Goal: Navigation & Orientation: Find specific page/section

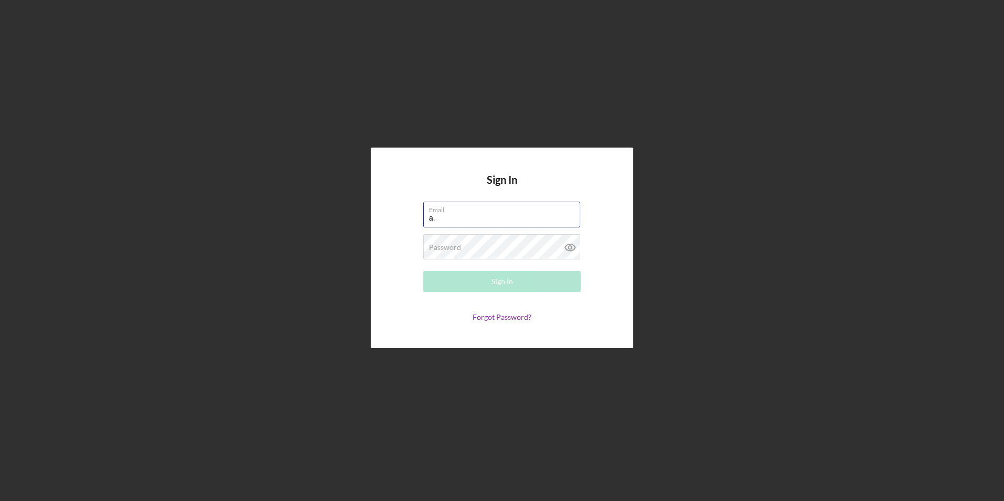
type input "[PERSON_NAME][EMAIL_ADDRESS][DOMAIN_NAME]"
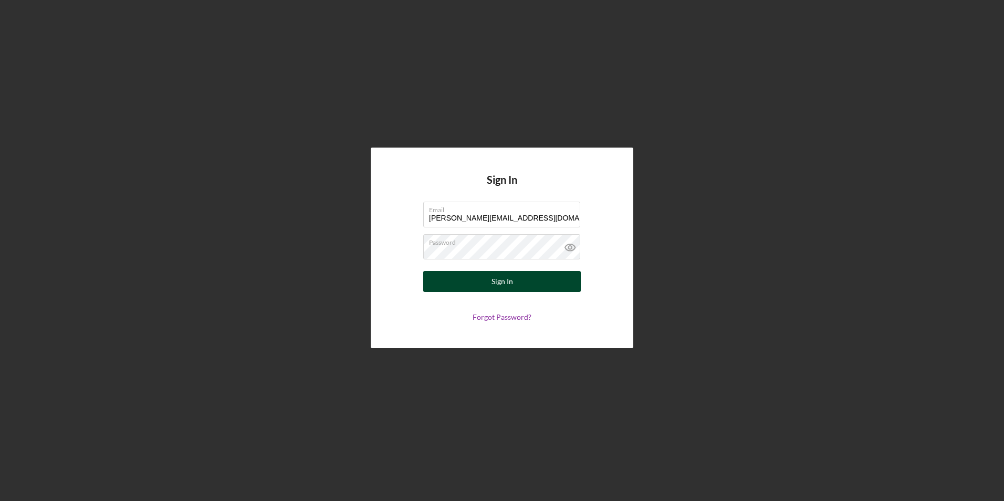
click at [474, 279] on button "Sign In" at bounding box center [502, 281] width 158 height 21
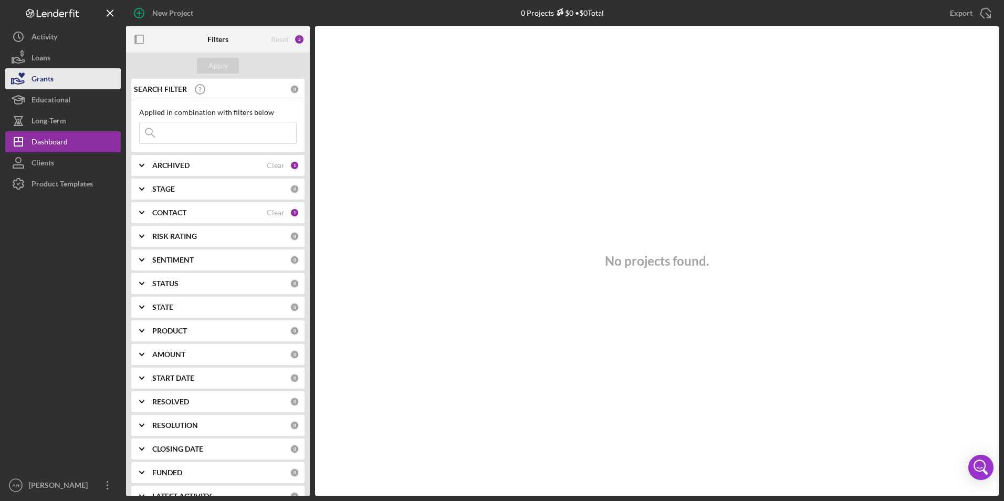
click at [49, 69] on div "Grants" at bounding box center [43, 80] width 22 height 24
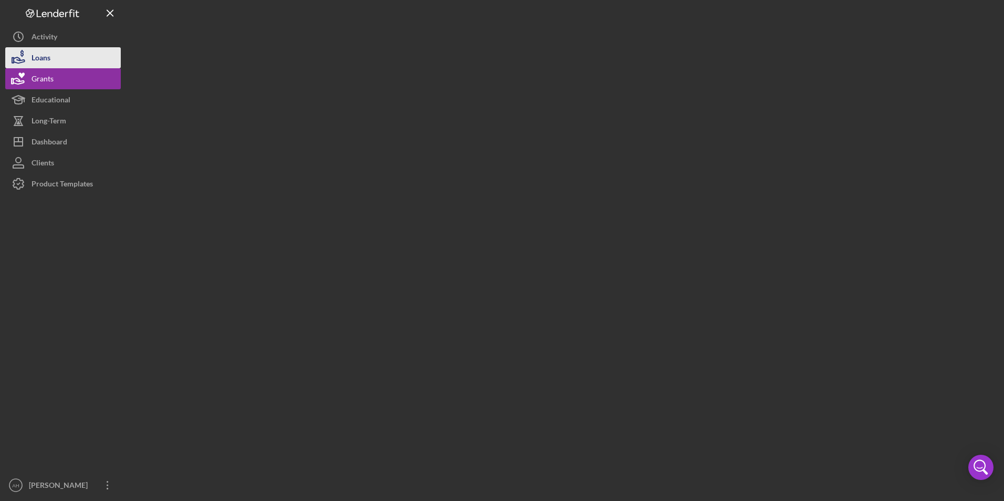
click at [47, 58] on div "Loans" at bounding box center [41, 59] width 19 height 24
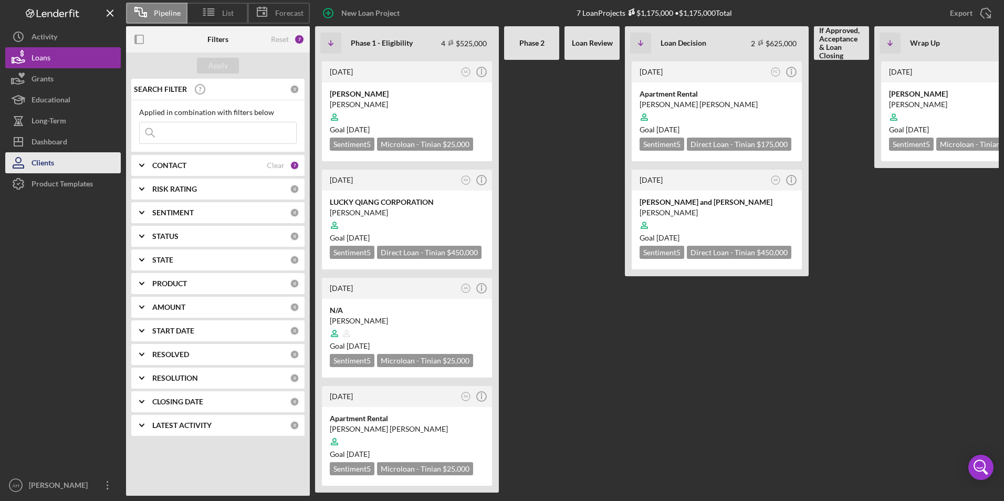
click at [45, 159] on div "Clients" at bounding box center [43, 164] width 23 height 24
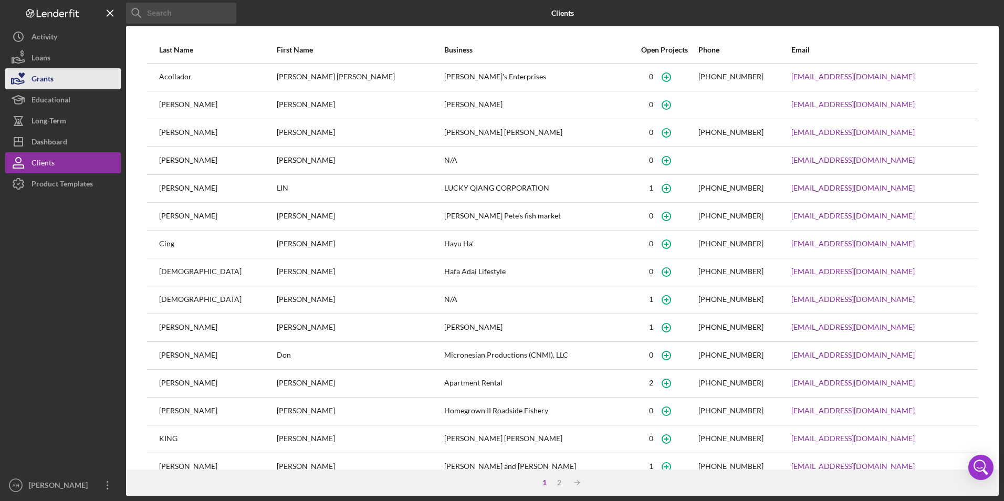
click at [61, 81] on button "Grants" at bounding box center [63, 78] width 116 height 21
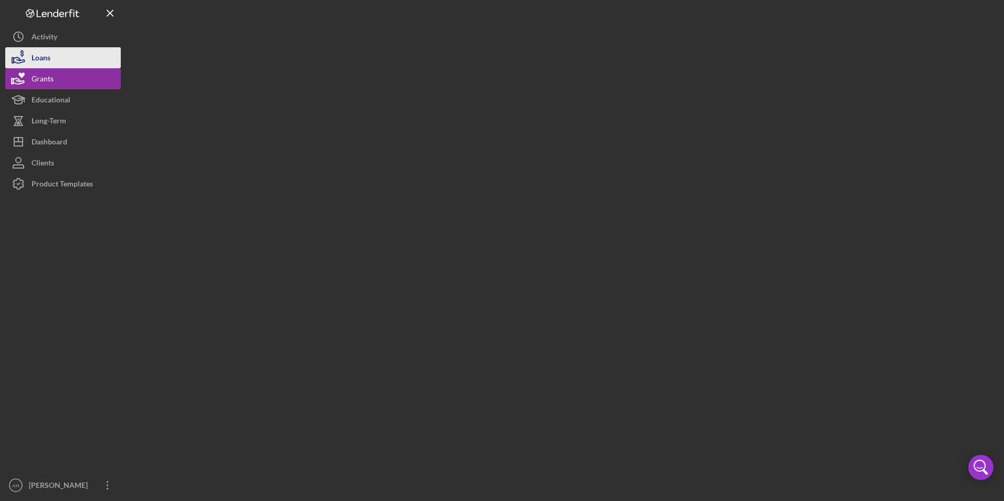
click at [61, 50] on button "Loans" at bounding box center [63, 57] width 116 height 21
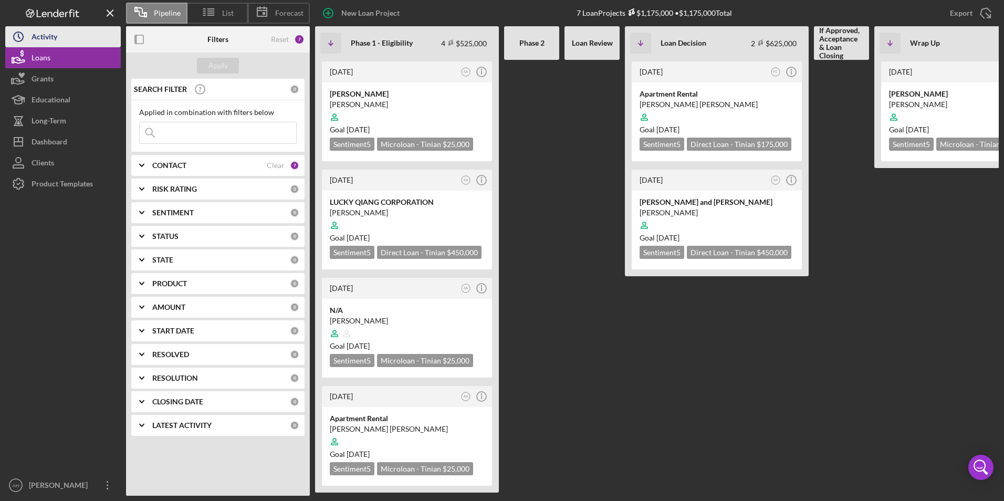
click at [60, 40] on button "Icon/History Activity" at bounding box center [63, 36] width 116 height 21
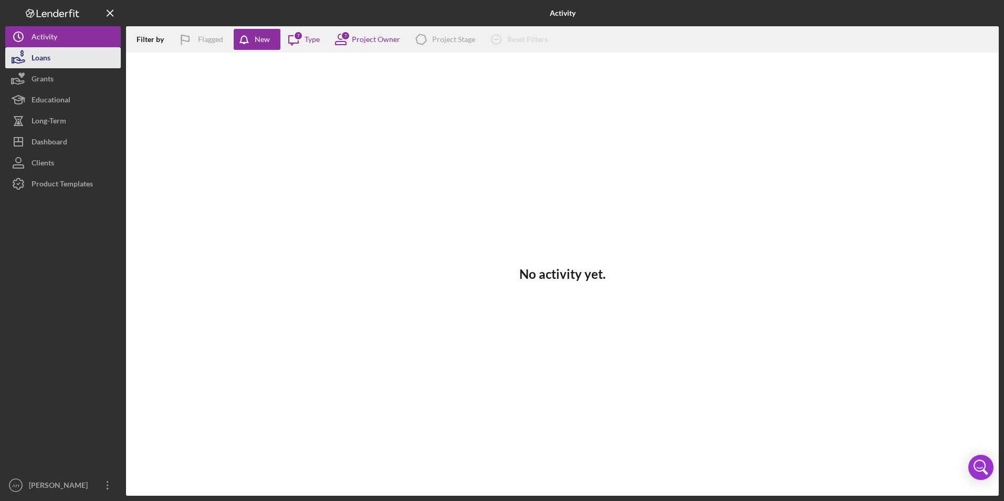
click at [50, 57] on div "Loans" at bounding box center [41, 59] width 19 height 24
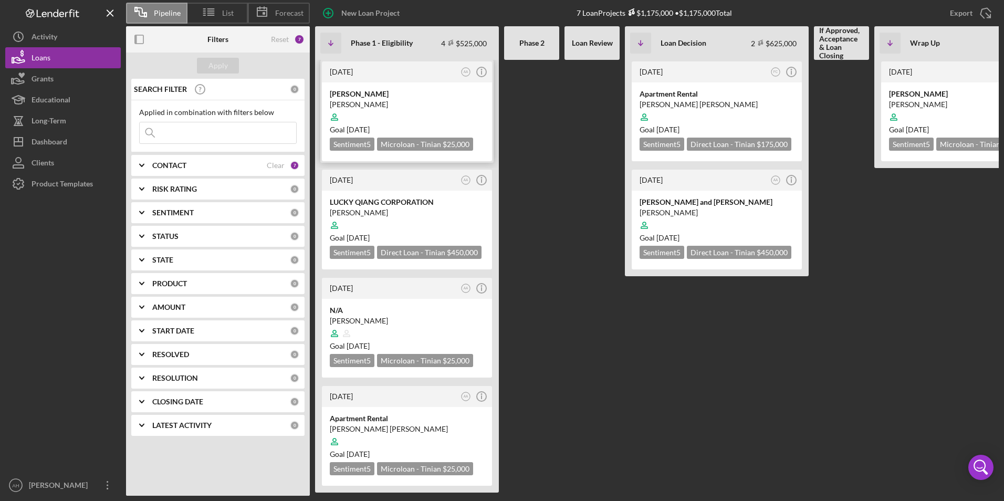
click at [383, 102] on div "[PERSON_NAME]" at bounding box center [407, 104] width 154 height 11
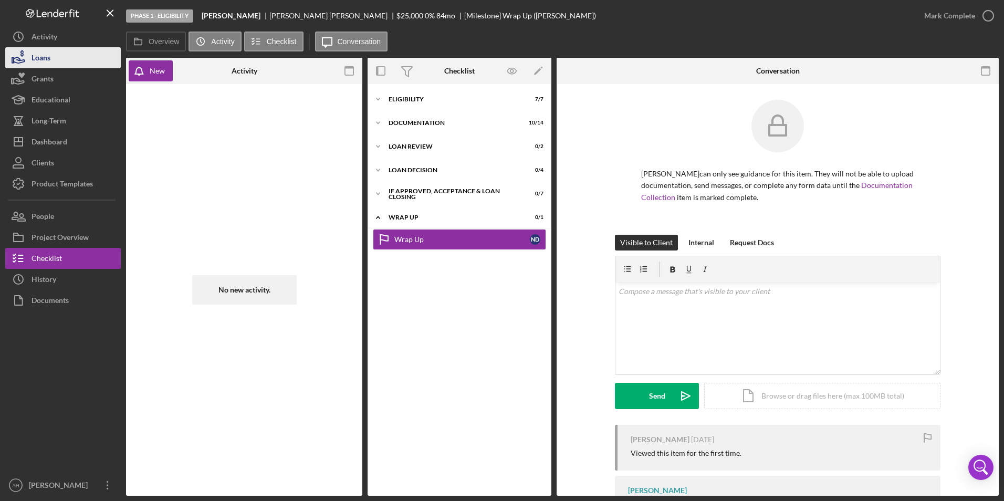
click at [62, 49] on button "Loans" at bounding box center [63, 57] width 116 height 21
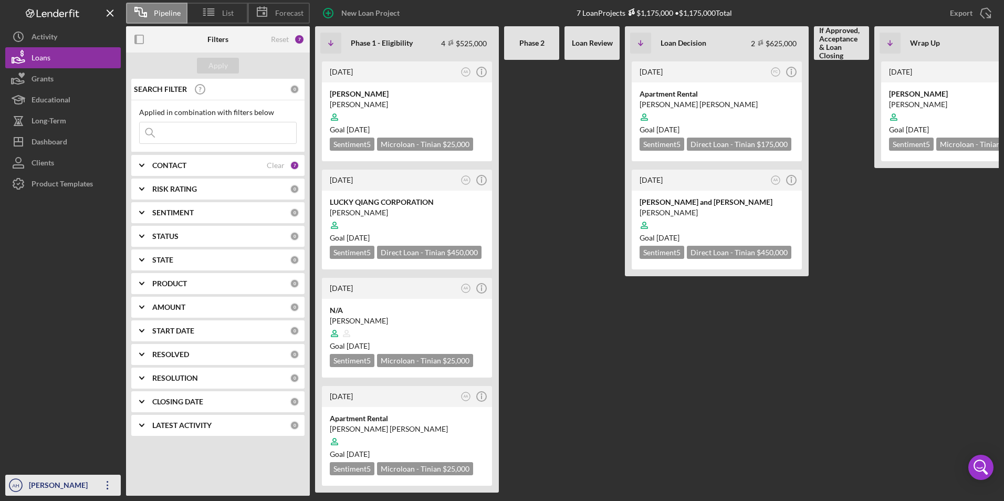
click at [113, 492] on icon "Icon/Overflow" at bounding box center [108, 485] width 26 height 26
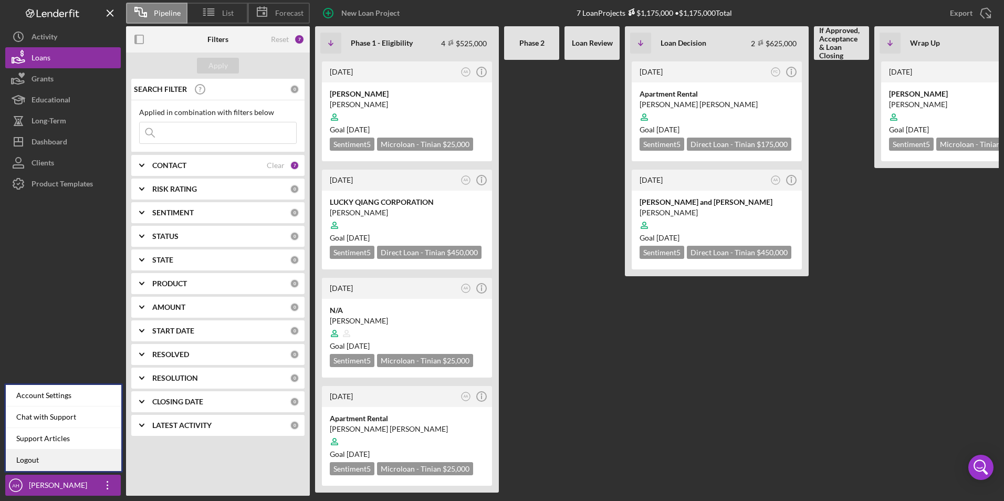
click at [95, 450] on link "Logout" at bounding box center [64, 461] width 116 height 22
